Goal: Check status: Check status

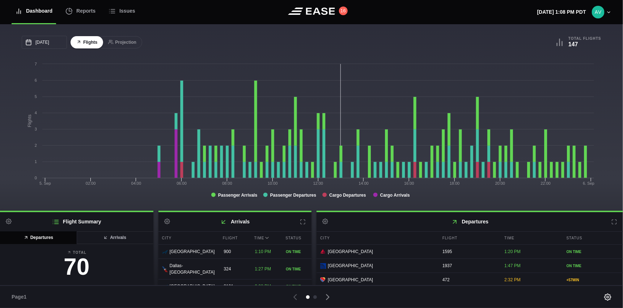
click at [191, 29] on div "[DATE] September Sun Mon Tue Wed Thu Fri Sat 31 [DATE] 2 3 4 5 6 7 8 9 10 11 12…" at bounding box center [311, 117] width 623 height 187
click at [612, 224] on icon at bounding box center [615, 222] width 6 height 6
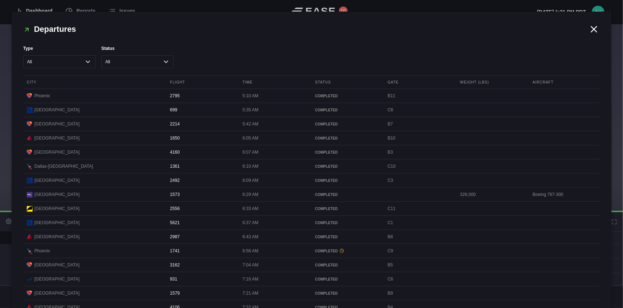
click at [592, 26] on icon at bounding box center [594, 28] width 5 height 5
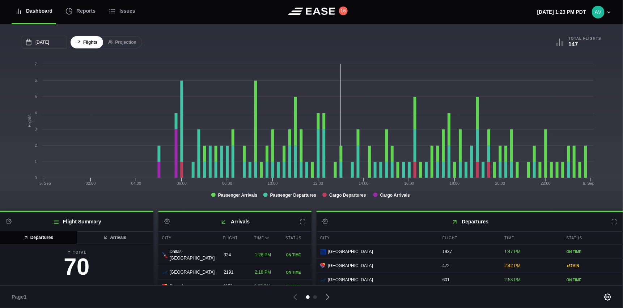
click at [614, 64] on div "[DATE] September Sun Mon Tue Wed Thu Fri Sat 31 [DATE] 2 3 4 5 6 7 8 9 10 11 12…" at bounding box center [311, 117] width 623 height 187
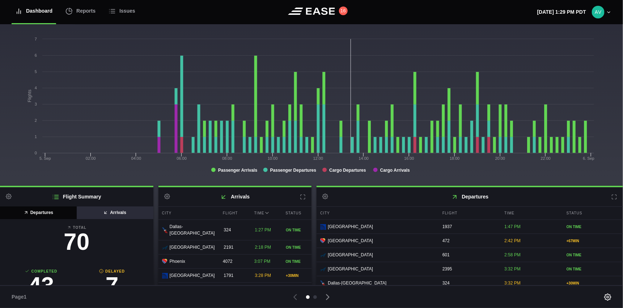
click at [108, 217] on button "Arrivals" at bounding box center [114, 213] width 77 height 13
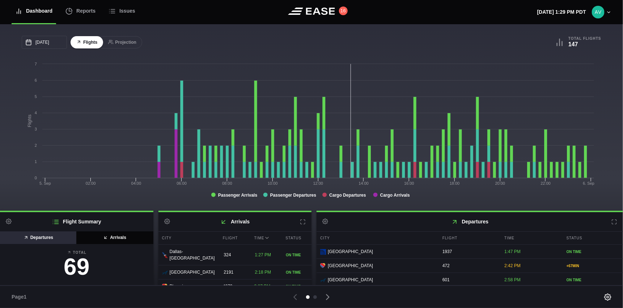
click at [57, 243] on button "Departures" at bounding box center [38, 238] width 77 height 13
click at [114, 240] on button "Arrivals" at bounding box center [114, 238] width 77 height 13
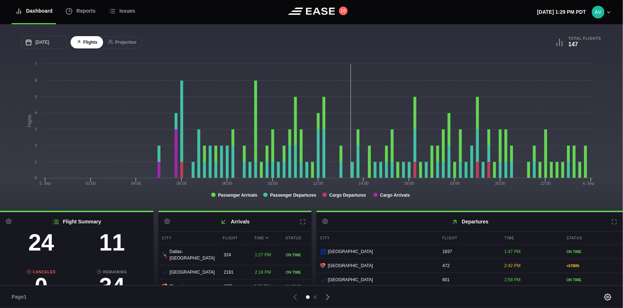
scroll to position [83, 0]
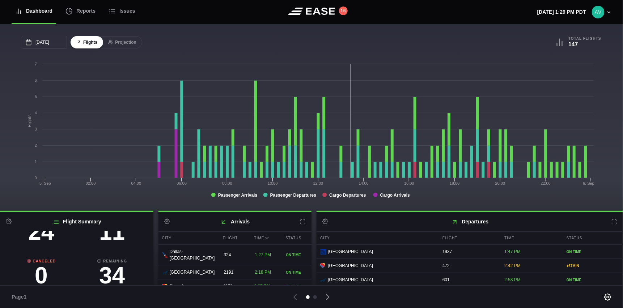
click at [110, 239] on h3 "11" at bounding box center [112, 231] width 71 height 23
select select "passenger"
select select "DELAYED"
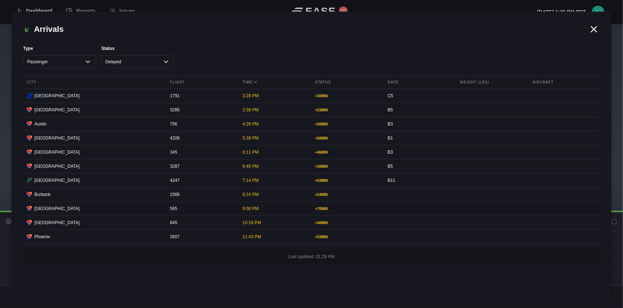
click at [593, 29] on icon at bounding box center [594, 29] width 11 height 11
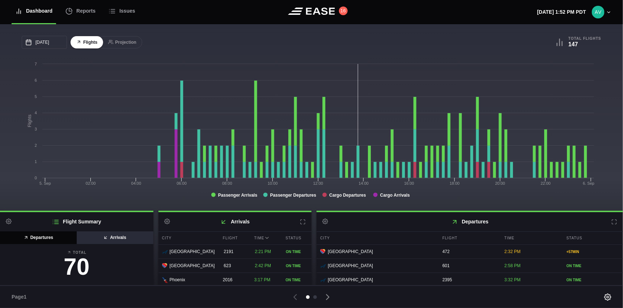
click at [107, 243] on button "Arrivals" at bounding box center [114, 238] width 77 height 13
click at [40, 237] on button "Departures" at bounding box center [38, 238] width 77 height 13
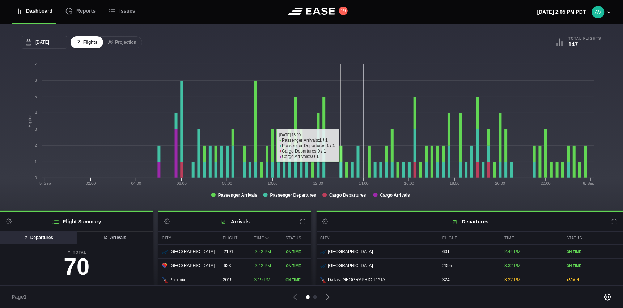
click at [295, 89] on rect at bounding box center [310, 132] width 576 height 145
